Goal: Find specific page/section: Find specific page/section

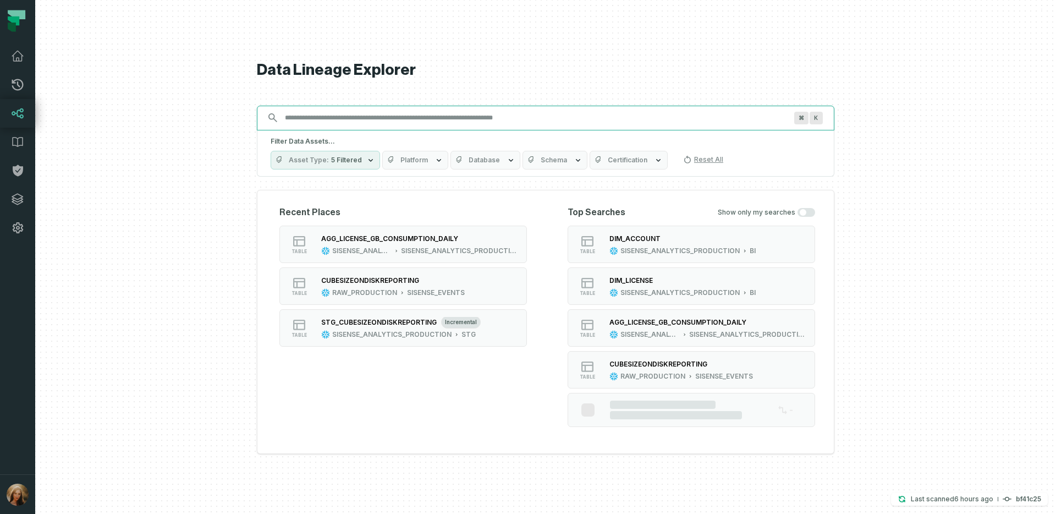
click at [372, 120] on input "Discovery Provider cmdk menu" at bounding box center [535, 118] width 515 height 18
paste input "**********"
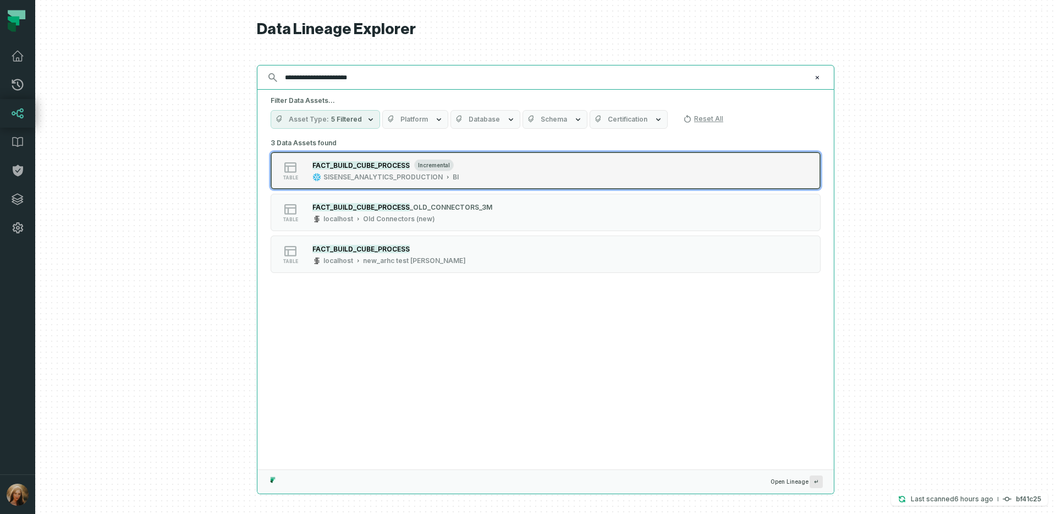
type input "**********"
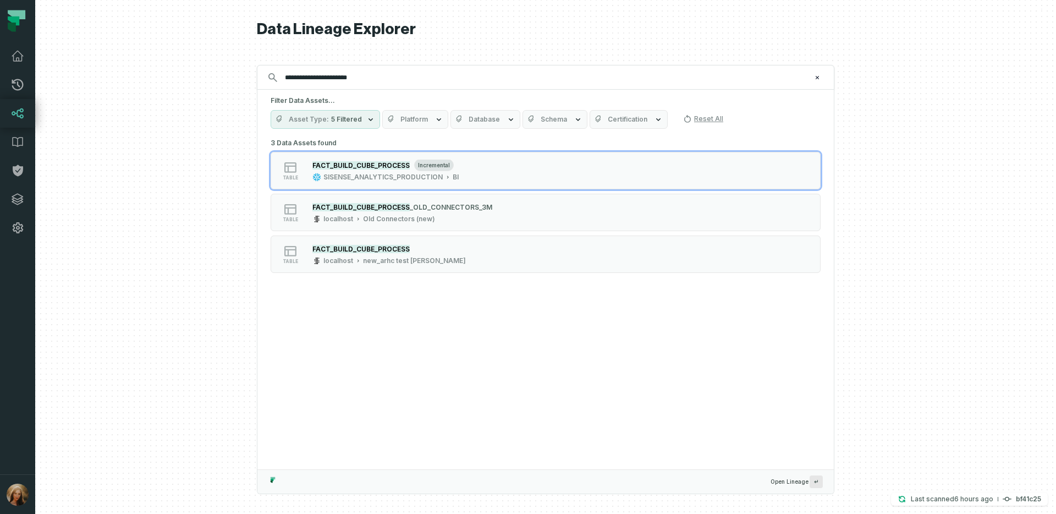
click at [369, 168] on mark "FACT_BUILD_CUBE_PROCESS" at bounding box center [360, 165] width 97 height 8
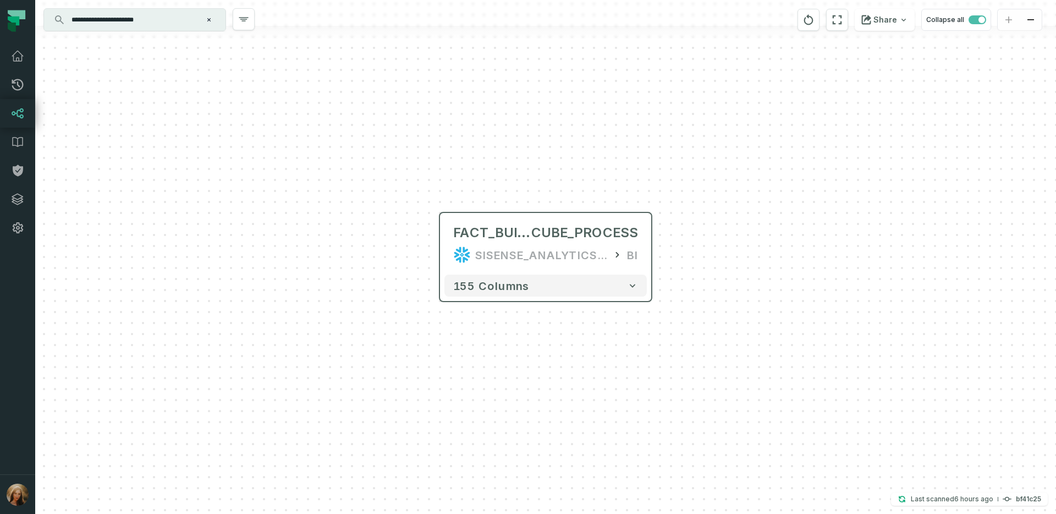
click at [635, 289] on icon "button" at bounding box center [632, 285] width 11 height 11
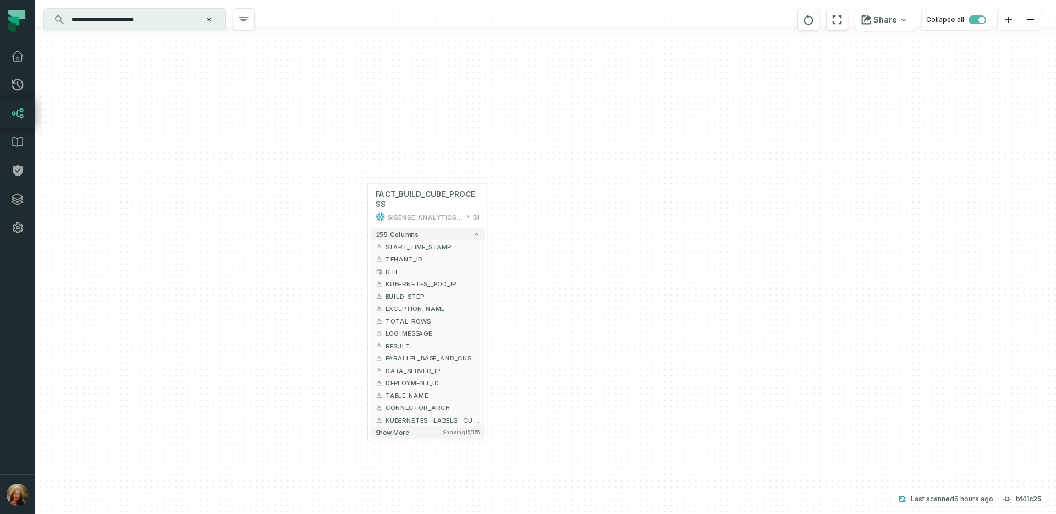
drag, startPoint x: 725, startPoint y: 348, endPoint x: 574, endPoint y: 291, distance: 161.2
click at [584, 292] on div "+ FACT_BUILD_CUBE_PROCESS SISENSE_ANALYTICS_PRODUCTION BI + 155 columns + START…" at bounding box center [545, 257] width 1021 height 514
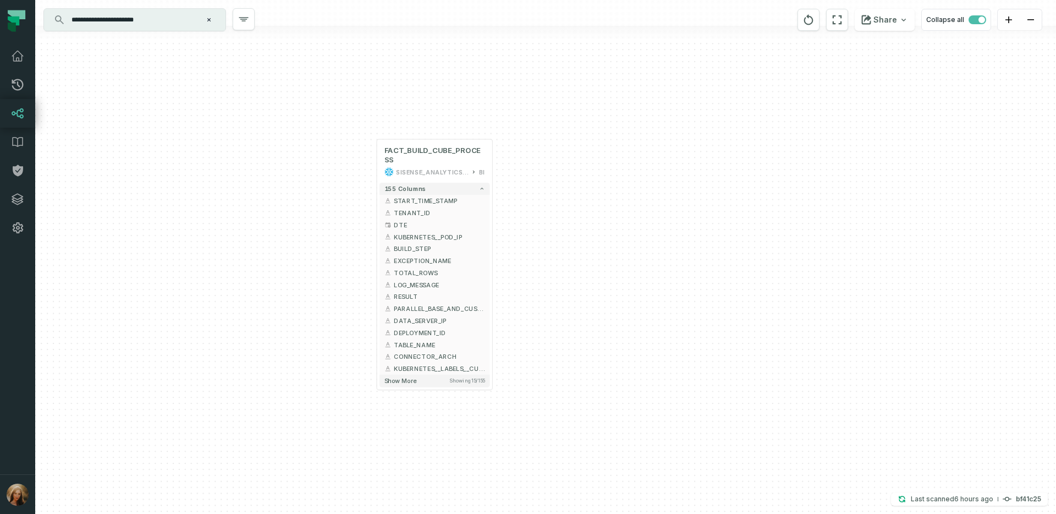
drag, startPoint x: 305, startPoint y: 276, endPoint x: 318, endPoint y: 228, distance: 49.6
click at [318, 228] on div "+ FACT_BUILD_CUBE_PROCESS SISENSE_ANALYTICS_PRODUCTION BI + 155 columns + START…" at bounding box center [545, 257] width 1021 height 514
click at [206, 21] on icon "Clear search query" at bounding box center [209, 19] width 7 height 7
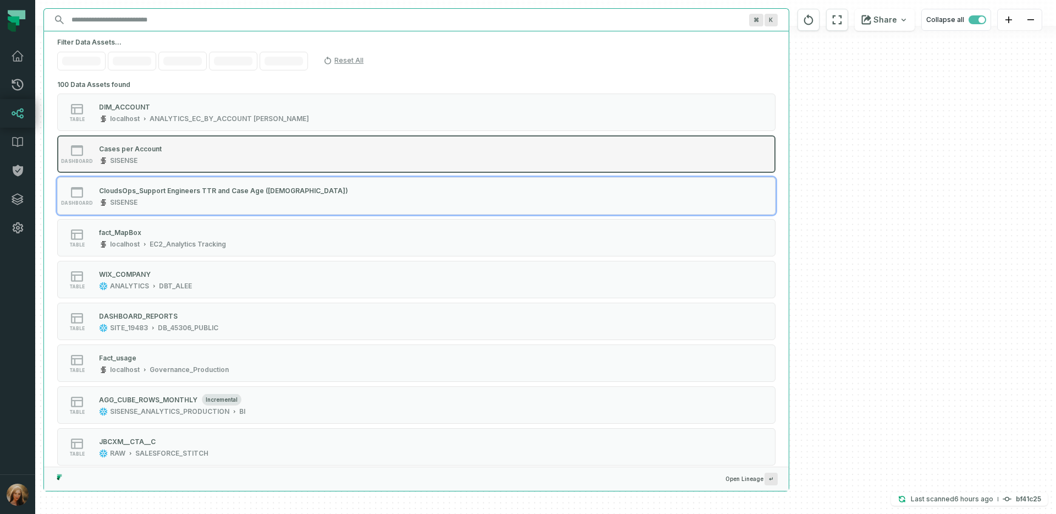
click at [261, 177] on button "dashboard CloudsOps_Support Engineers TTR and Case Age ([DEMOGRAPHIC_DATA]) SIS…" at bounding box center [416, 195] width 718 height 37
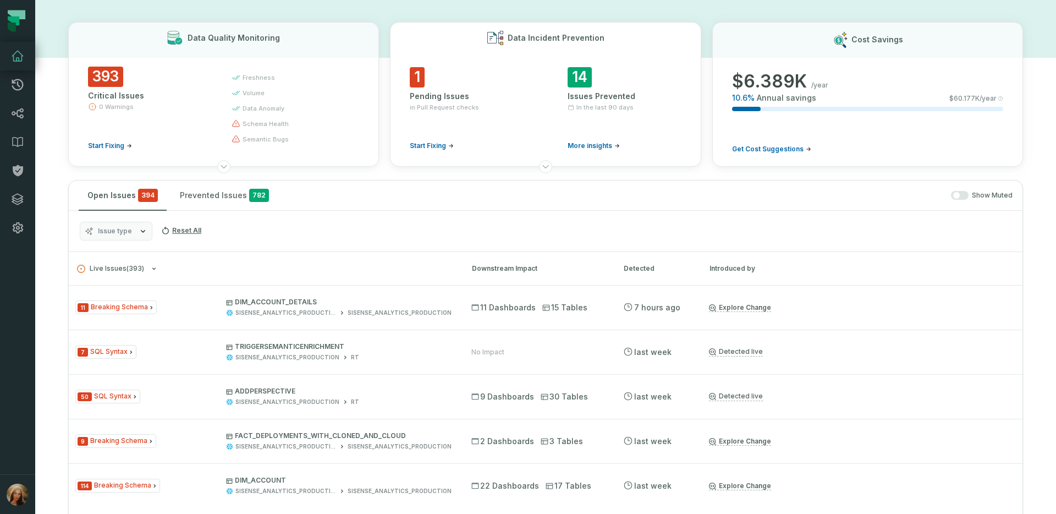
scroll to position [43, 0]
